Goal: Check status: Check status

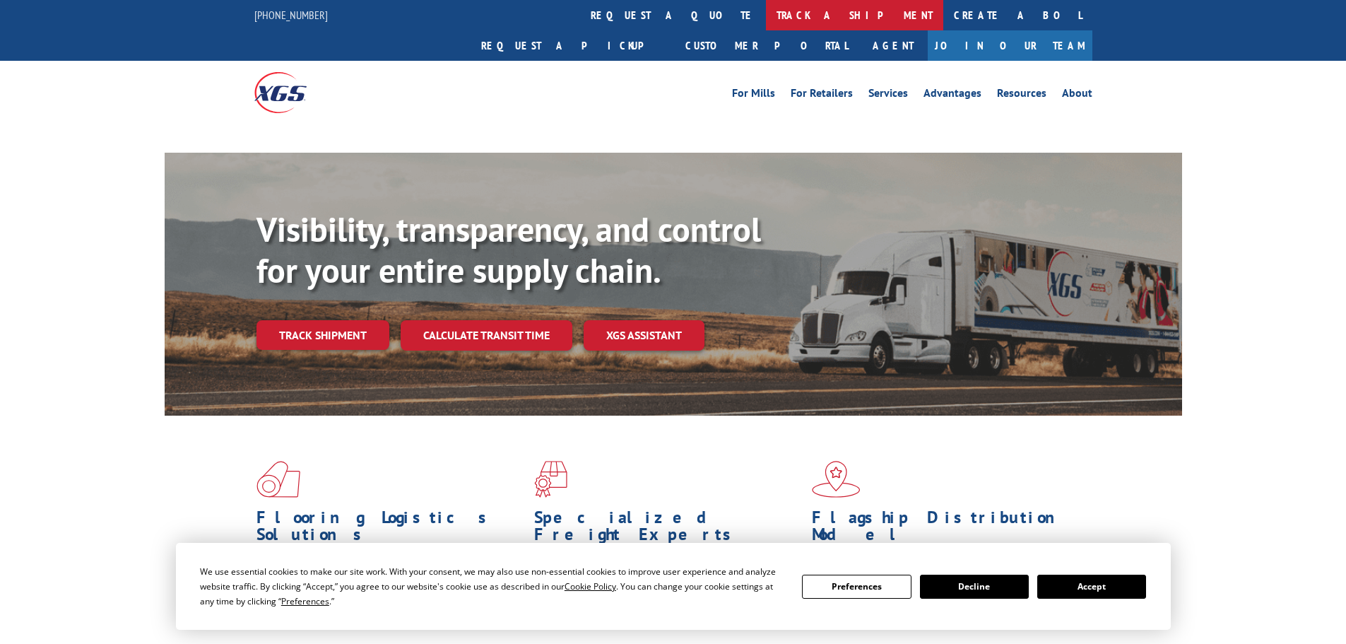
click at [766, 16] on link "track a shipment" at bounding box center [854, 15] width 177 height 30
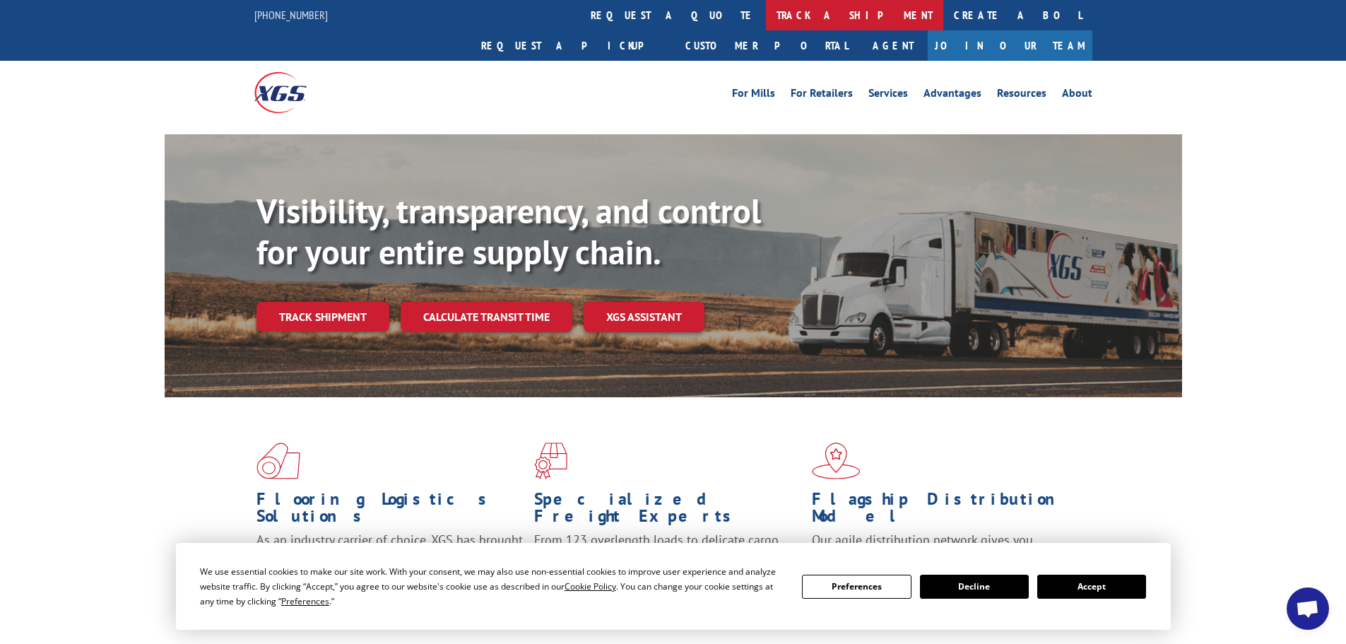
click at [766, 18] on link "track a shipment" at bounding box center [854, 15] width 177 height 30
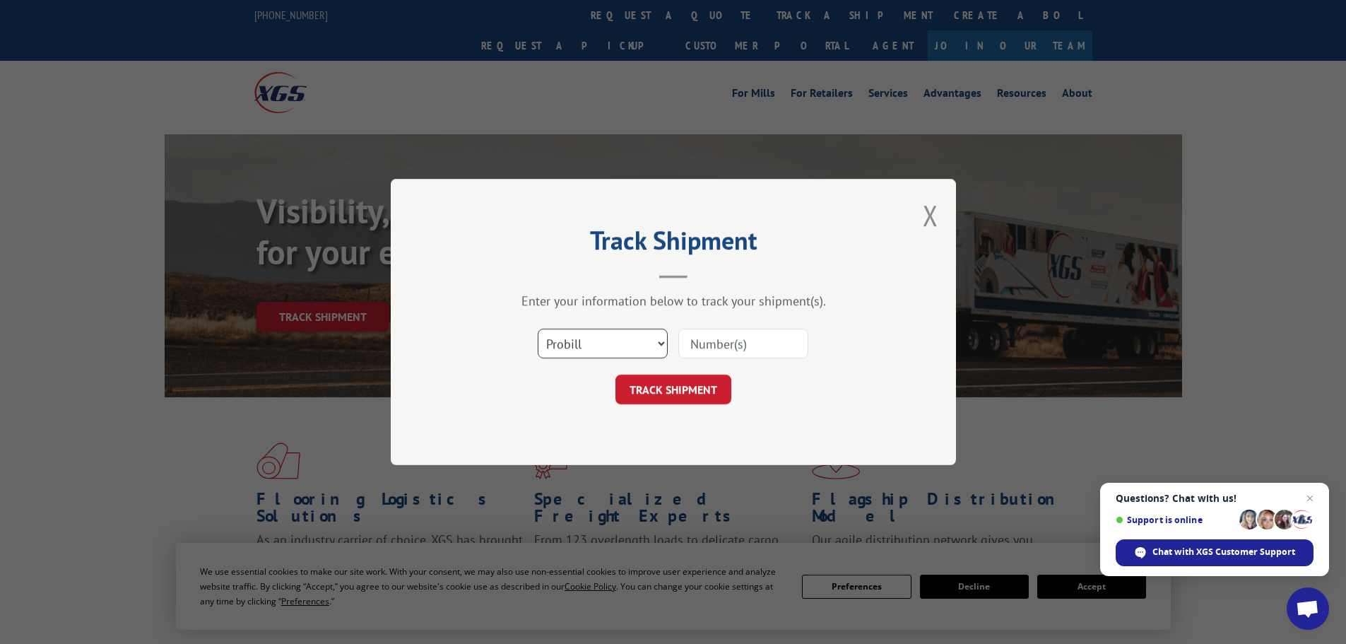
click at [571, 338] on select "Select category... Probill BOL PO" at bounding box center [603, 344] width 130 height 30
select select "po"
click at [538, 329] on select "Select category... Probill BOL PO" at bounding box center [603, 344] width 130 height 30
click at [708, 337] on input at bounding box center [743, 344] width 130 height 30
paste input "21520122"
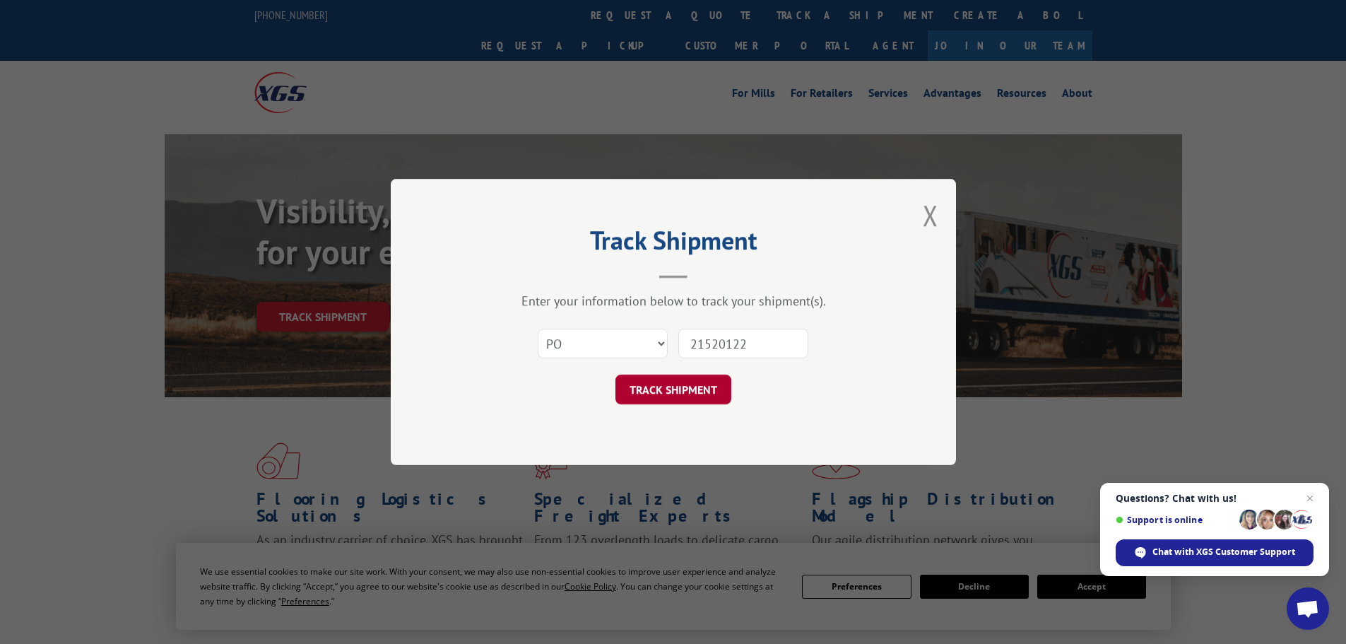
type input "21520122"
click at [674, 397] on button "TRACK SHIPMENT" at bounding box center [673, 389] width 116 height 30
